Goal: Task Accomplishment & Management: Use online tool/utility

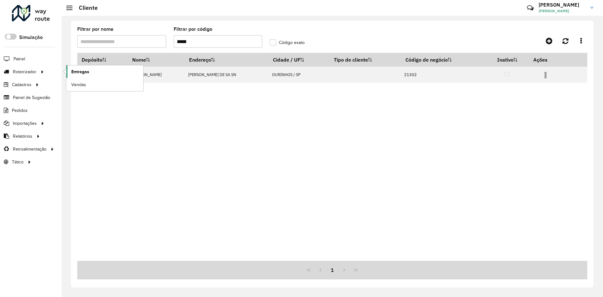
click at [97, 72] on link "Entregas" at bounding box center [104, 71] width 77 height 13
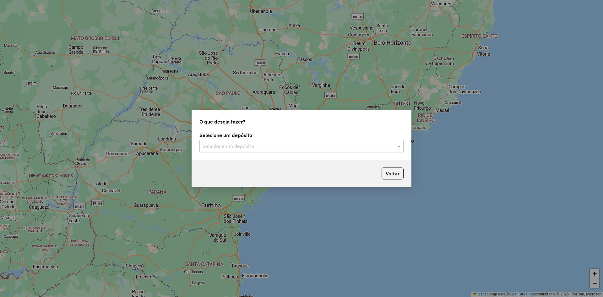
click at [261, 144] on input "text" at bounding box center [295, 147] width 185 height 8
click at [238, 163] on div "Ouribram" at bounding box center [302, 164] width 204 height 11
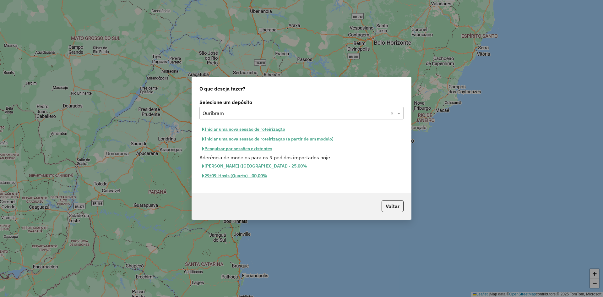
click at [238, 153] on button "Pesquisar por sessões existentes" at bounding box center [238, 149] width 76 height 10
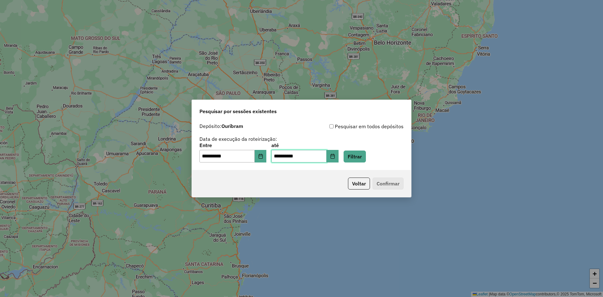
click at [281, 157] on input "**********" at bounding box center [298, 156] width 55 height 13
type input "**********"
click at [366, 159] on button "Filtrar" at bounding box center [355, 157] width 22 height 12
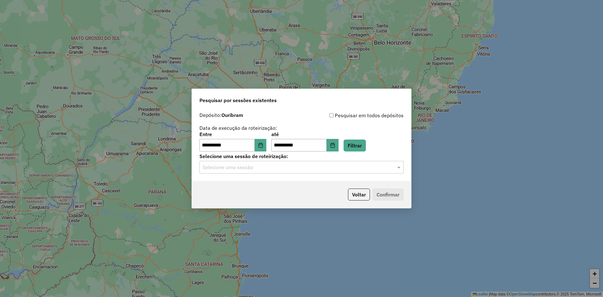
click at [266, 167] on input "text" at bounding box center [295, 168] width 185 height 8
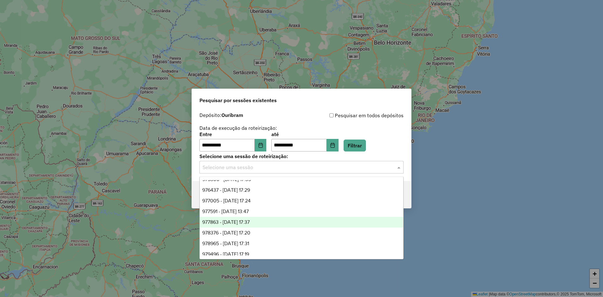
scroll to position [53, 0]
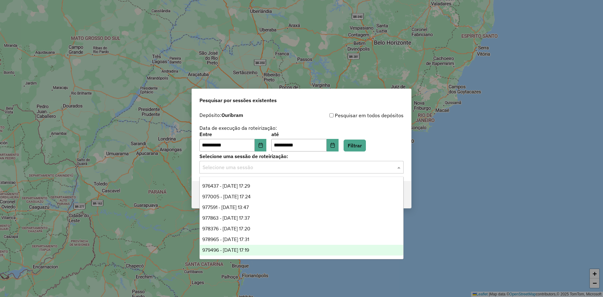
click at [274, 248] on div "979496 - 15/08/2025 17:19" at bounding box center [302, 250] width 204 height 11
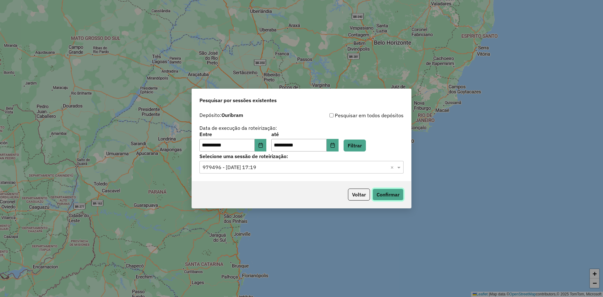
click at [393, 194] on button "Confirmar" at bounding box center [388, 195] width 31 height 12
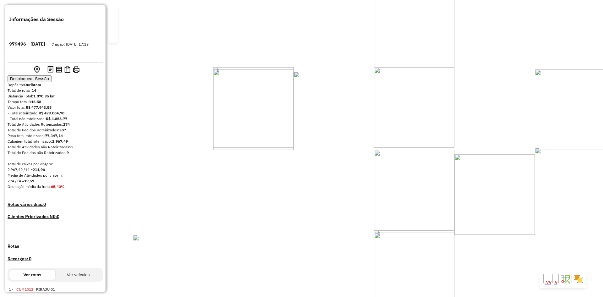
drag, startPoint x: 399, startPoint y: 167, endPoint x: 404, endPoint y: 82, distance: 85.3
click at [404, 84] on div "Janela de atendimento Grade de atendimento Capacidade Transportadoras Veículos …" at bounding box center [301, 148] width 603 height 297
select select "**********"
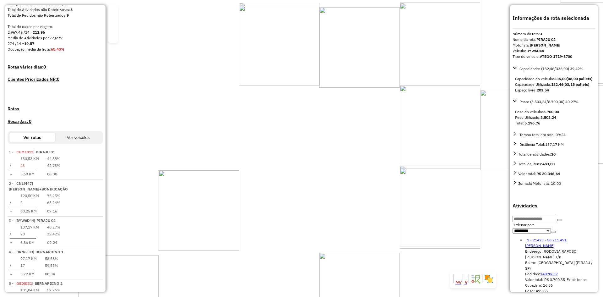
scroll to position [305, 0]
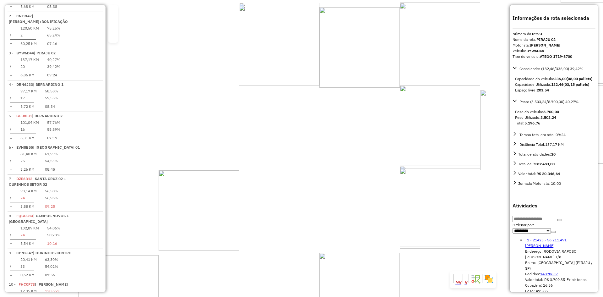
click at [334, 170] on div "16818 - [PERSON_NAME]: R [PERSON_NAME] 310 Bairro: [GEOGRAPHIC_DATA] (PIRAJU / …" at bounding box center [301, 148] width 603 height 297
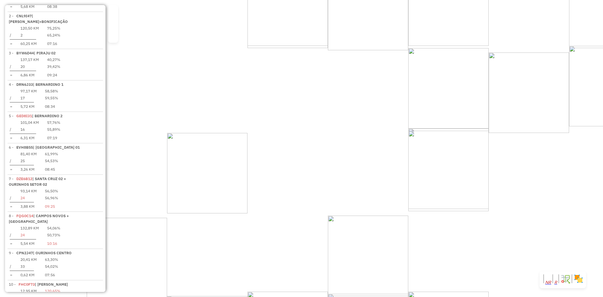
drag, startPoint x: 341, startPoint y: 146, endPoint x: 343, endPoint y: 127, distance: 18.7
click at [343, 127] on div "Janela de atendimento Grade de atendimento Capacidade Transportadoras Veículos …" at bounding box center [301, 148] width 603 height 297
drag, startPoint x: 350, startPoint y: 129, endPoint x: 380, endPoint y: 154, distance: 38.4
click at [388, 153] on div "Janela de atendimento Grade de atendimento Capacidade Transportadoras Veículos …" at bounding box center [301, 148] width 603 height 297
drag, startPoint x: 363, startPoint y: 142, endPoint x: 373, endPoint y: 119, distance: 24.8
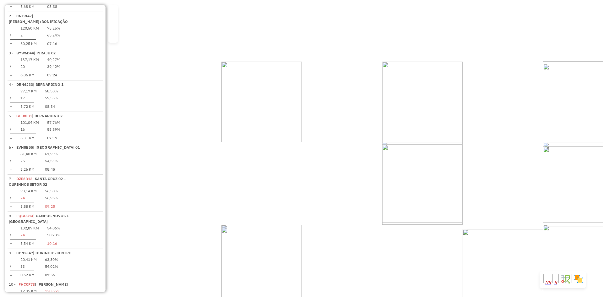
click at [372, 122] on div "Janela de atendimento Grade de atendimento Capacidade Transportadoras Veículos …" at bounding box center [301, 148] width 603 height 297
drag, startPoint x: 327, startPoint y: 76, endPoint x: 359, endPoint y: 139, distance: 70.3
click at [359, 139] on div "Janela de atendimento Grade de atendimento Capacidade Transportadoras Veículos …" at bounding box center [301, 148] width 603 height 297
click at [323, 168] on div "Janela de atendimento Grade de atendimento Capacidade Transportadoras Veículos …" at bounding box center [301, 148] width 603 height 297
drag, startPoint x: 371, startPoint y: 173, endPoint x: 408, endPoint y: 195, distance: 43.7
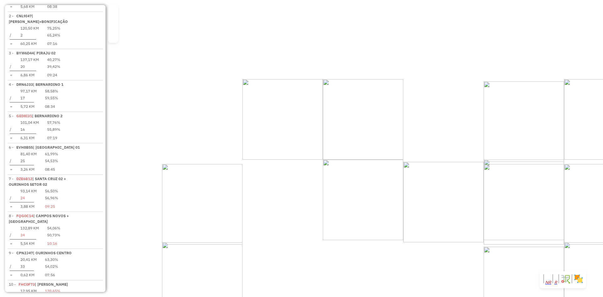
click at [408, 195] on div "Janela de atendimento Grade de atendimento Capacidade Transportadoras Veículos …" at bounding box center [301, 148] width 603 height 297
drag, startPoint x: 399, startPoint y: 183, endPoint x: 410, endPoint y: 125, distance: 59.5
click at [410, 125] on div "Janela de atendimento Grade de atendimento Capacidade Transportadoras Veículos …" at bounding box center [301, 148] width 603 height 297
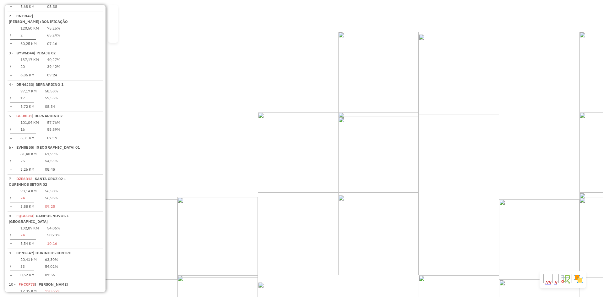
drag, startPoint x: 375, startPoint y: 156, endPoint x: 387, endPoint y: 132, distance: 26.6
click at [387, 132] on div "Janela de atendimento Grade de atendimento Capacidade Transportadoras Veículos …" at bounding box center [301, 148] width 603 height 297
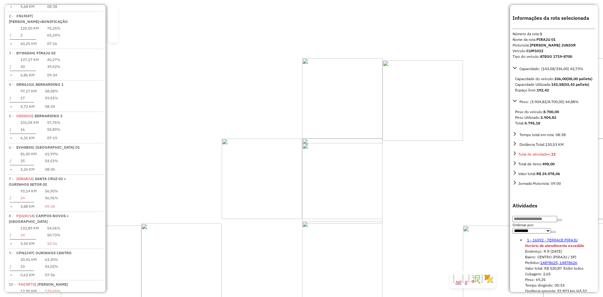
scroll to position [240, 0]
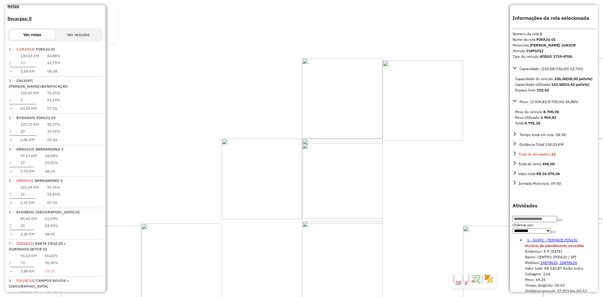
click at [544, 233] on select "**********" at bounding box center [532, 230] width 38 height 5
select select "*********"
click at [513, 233] on select "**********" at bounding box center [532, 230] width 38 height 5
click at [554, 232] on icon "button" at bounding box center [554, 232] width 0 height 0
click at [545, 242] on link "21 - 18162 - BAR DA UNIaO" at bounding box center [551, 240] width 48 height 5
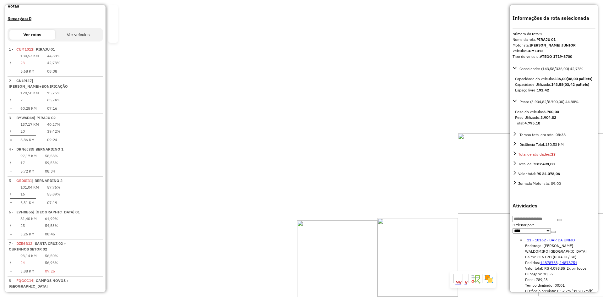
click at [401, 217] on div "18162 - BAR DA UNIaO Endereço: [STREET_ADDRESS] Pedidos: 14878763, 14878751 Val…" at bounding box center [301, 148] width 603 height 297
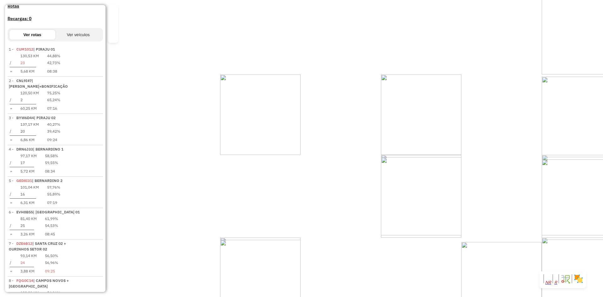
drag, startPoint x: 364, startPoint y: 222, endPoint x: 345, endPoint y: 208, distance: 23.9
click at [345, 208] on div "Janela de atendimento Grade de atendimento Capacidade Transportadoras Veículos …" at bounding box center [301, 148] width 603 height 297
drag, startPoint x: 389, startPoint y: 199, endPoint x: 295, endPoint y: 179, distance: 95.6
click at [295, 179] on div "Janela de atendimento Grade de atendimento Capacidade Transportadoras Veículos …" at bounding box center [301, 148] width 603 height 297
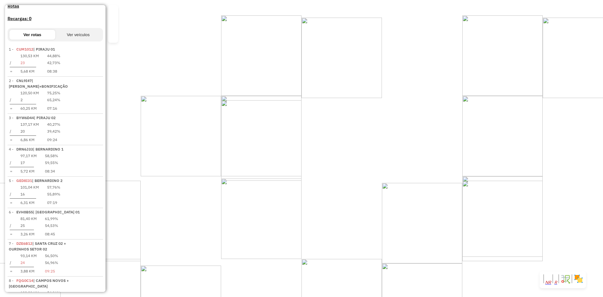
select select "*********"
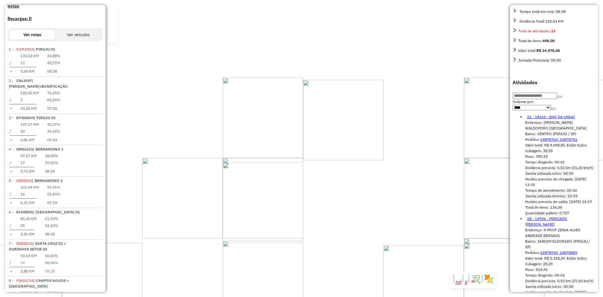
scroll to position [126, 0]
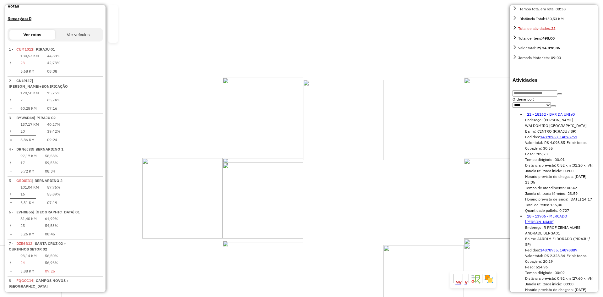
click at [554, 224] on link "18 - 13906 - MERCADO [PERSON_NAME]" at bounding box center [546, 219] width 42 height 10
click at [324, 195] on div "13906 - MERCADO [PERSON_NAME]: R PROF ZENIA ALVES ANDRADE BERGA01 Bairro: [GEOG…" at bounding box center [301, 148] width 603 height 297
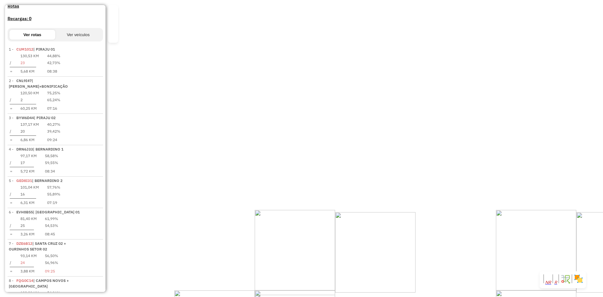
drag, startPoint x: 293, startPoint y: 195, endPoint x: 259, endPoint y: 149, distance: 57.7
click at [262, 160] on div "Janela de atendimento Grade de atendimento Capacidade Transportadoras Veículos …" at bounding box center [301, 148] width 603 height 297
drag, startPoint x: 381, startPoint y: 179, endPoint x: 380, endPoint y: 170, distance: 9.2
click at [384, 171] on div "Janela de atendimento Grade de atendimento Capacidade Transportadoras Veículos …" at bounding box center [301, 148] width 603 height 297
